Goal: Task Accomplishment & Management: Manage account settings

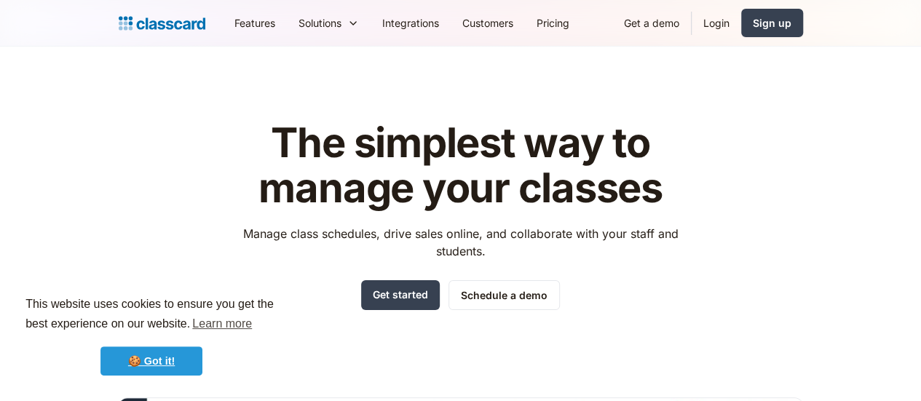
click at [173, 350] on link "🍪 Got it!" at bounding box center [151, 360] width 102 height 29
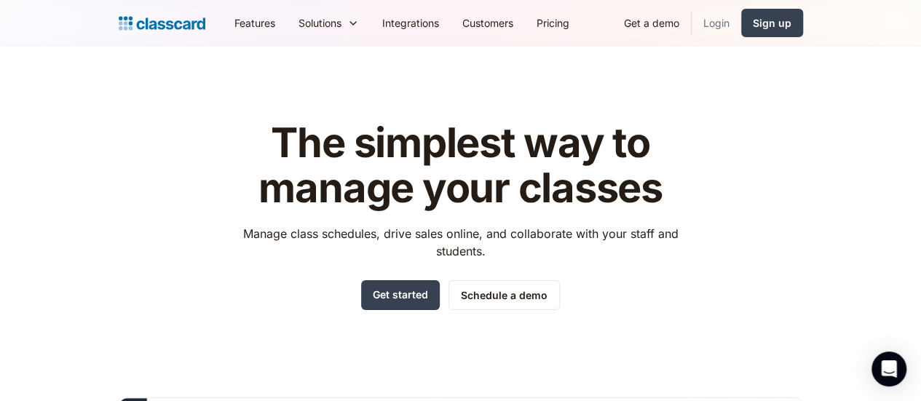
click at [741, 28] on link "Login" at bounding box center [716, 23] width 49 height 33
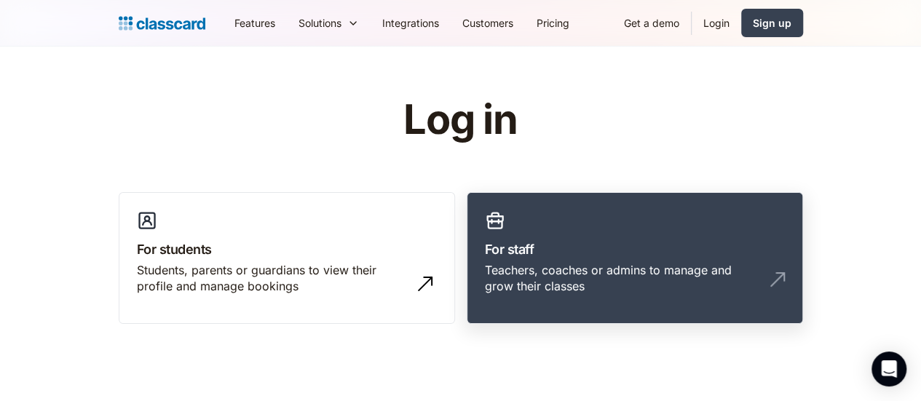
click at [715, 277] on div "Teachers, coaches or admins to manage and grow their classes" at bounding box center [635, 284] width 300 height 44
